Goal: Task Accomplishment & Management: Manage account settings

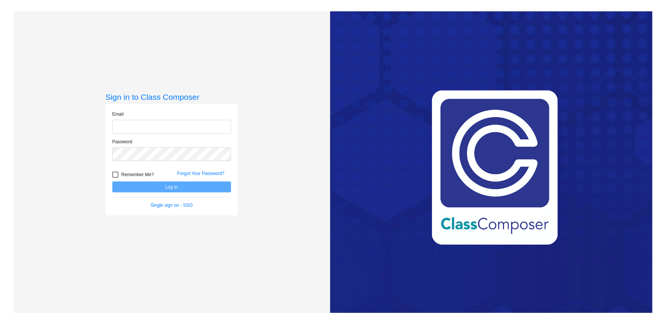
type input "[EMAIL_ADDRESS][DOMAIN_NAME]"
click at [163, 190] on button "Log In" at bounding box center [171, 187] width 119 height 11
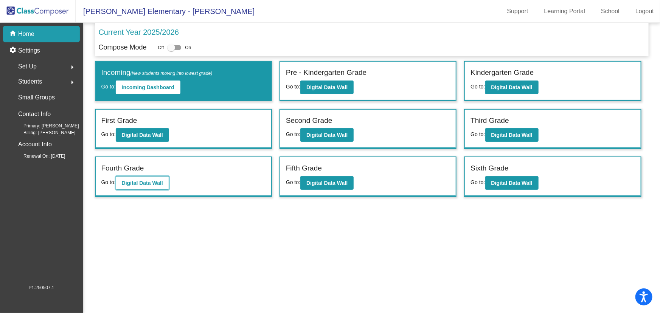
click at [130, 183] on b "Digital Data Wall" at bounding box center [142, 183] width 41 height 6
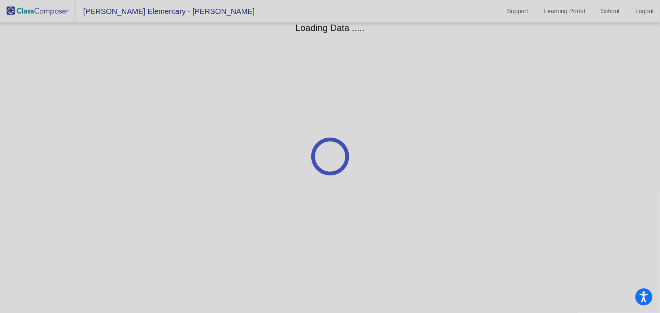
click at [130, 183] on div at bounding box center [330, 156] width 660 height 313
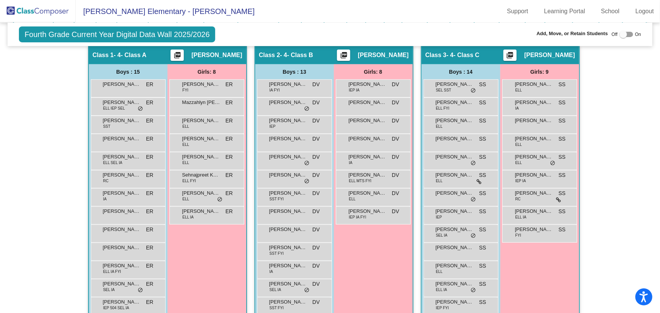
scroll to position [103, 0]
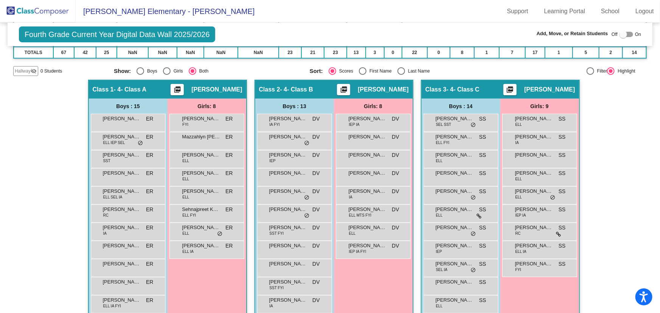
click at [398, 70] on div "Select an option" at bounding box center [402, 71] width 8 height 8
click at [401, 75] on input "Last Name" at bounding box center [401, 75] width 0 height 0
radio input "true"
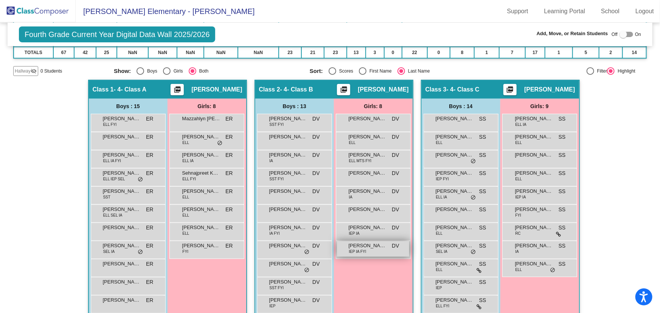
scroll to position [172, 0]
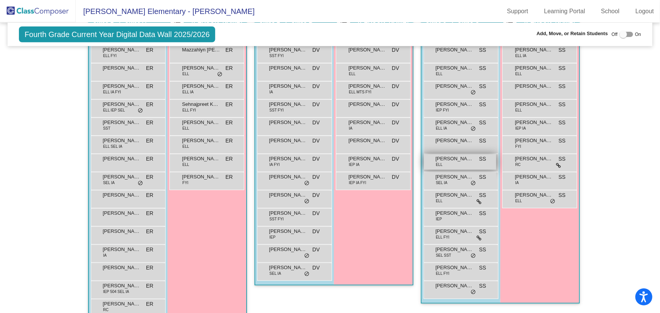
click at [458, 162] on span "[PERSON_NAME] [PERSON_NAME]" at bounding box center [455, 159] width 38 height 8
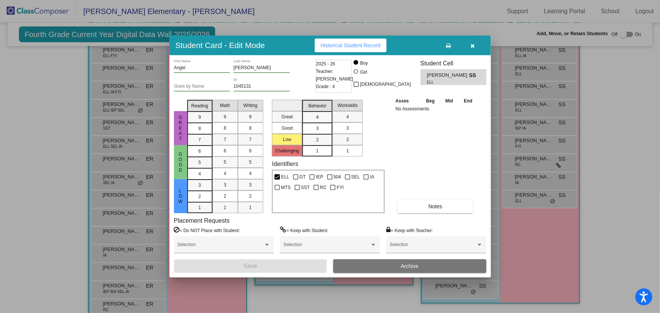
click at [400, 266] on button "Archive" at bounding box center [409, 267] width 153 height 14
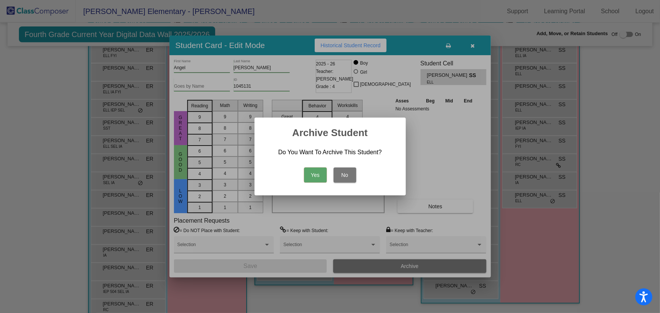
click at [316, 170] on button "Yes" at bounding box center [315, 175] width 23 height 15
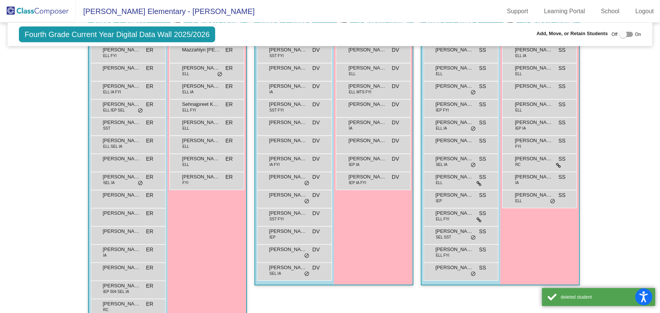
drag, startPoint x: 48, startPoint y: 10, endPoint x: 57, endPoint y: 4, distance: 10.7
click at [48, 10] on img at bounding box center [38, 11] width 76 height 22
